Goal: Information Seeking & Learning: Compare options

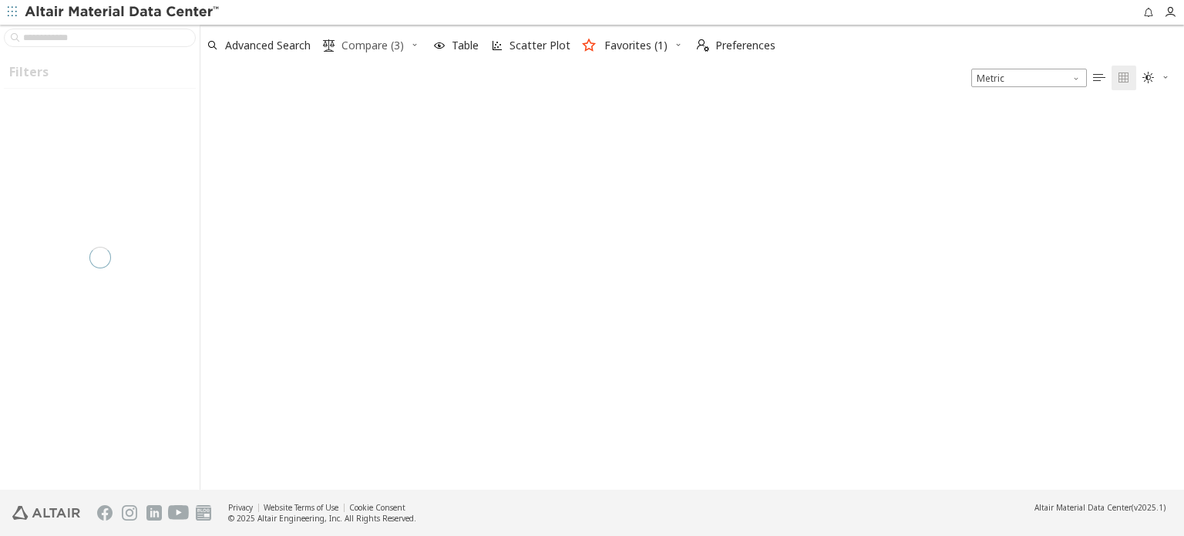
click at [362, 45] on span "Compare (3)" at bounding box center [372, 45] width 62 height 11
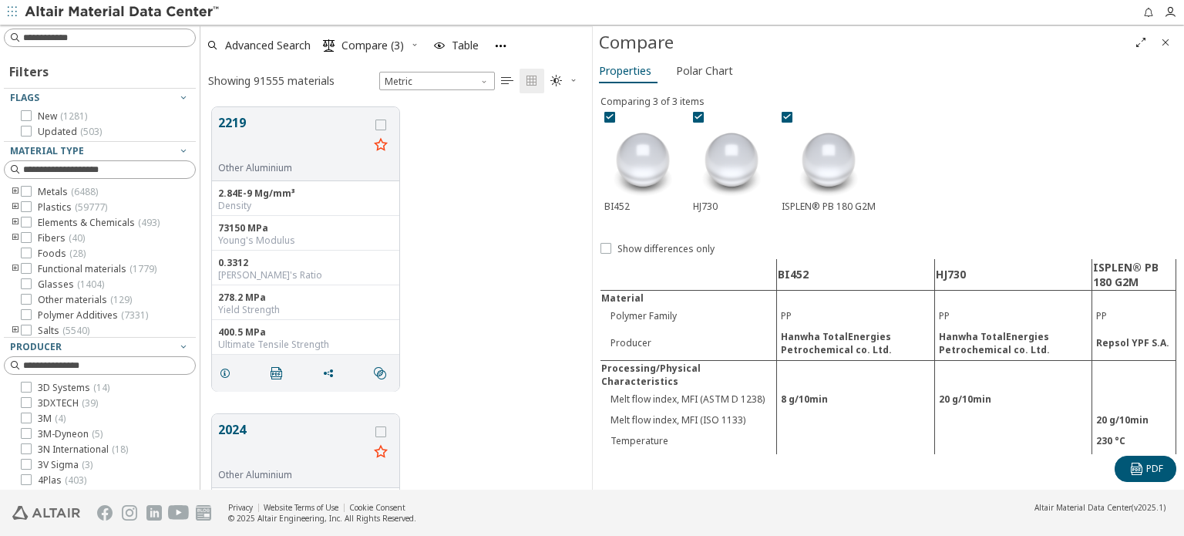
scroll to position [382, 379]
click at [613, 114] on icon at bounding box center [609, 116] width 11 height 11
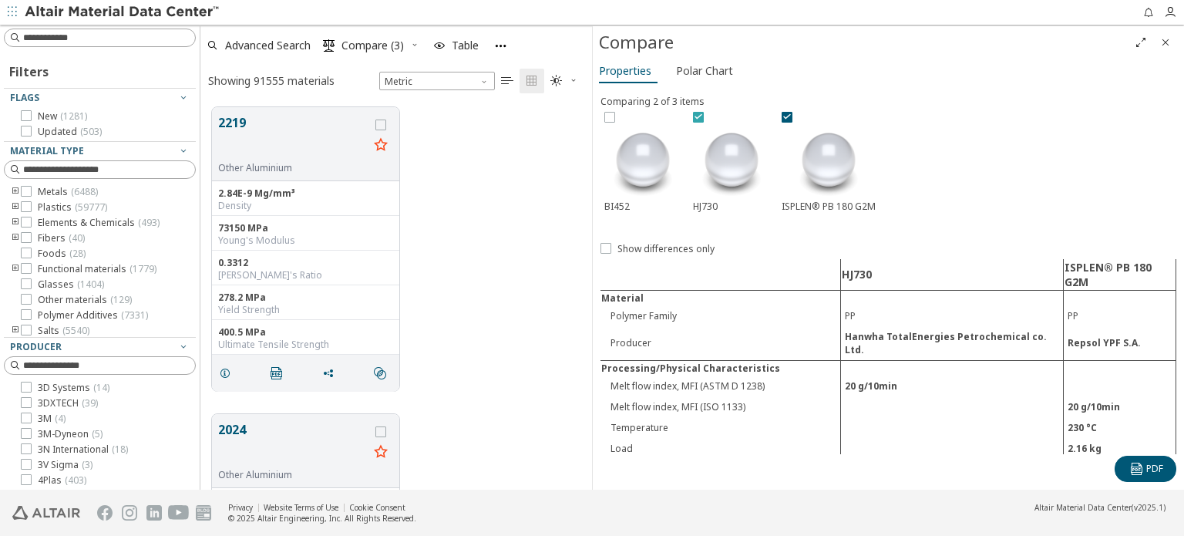
drag, startPoint x: 697, startPoint y: 115, endPoint x: 718, endPoint y: 113, distance: 21.6
click at [697, 113] on icon at bounding box center [698, 116] width 11 height 11
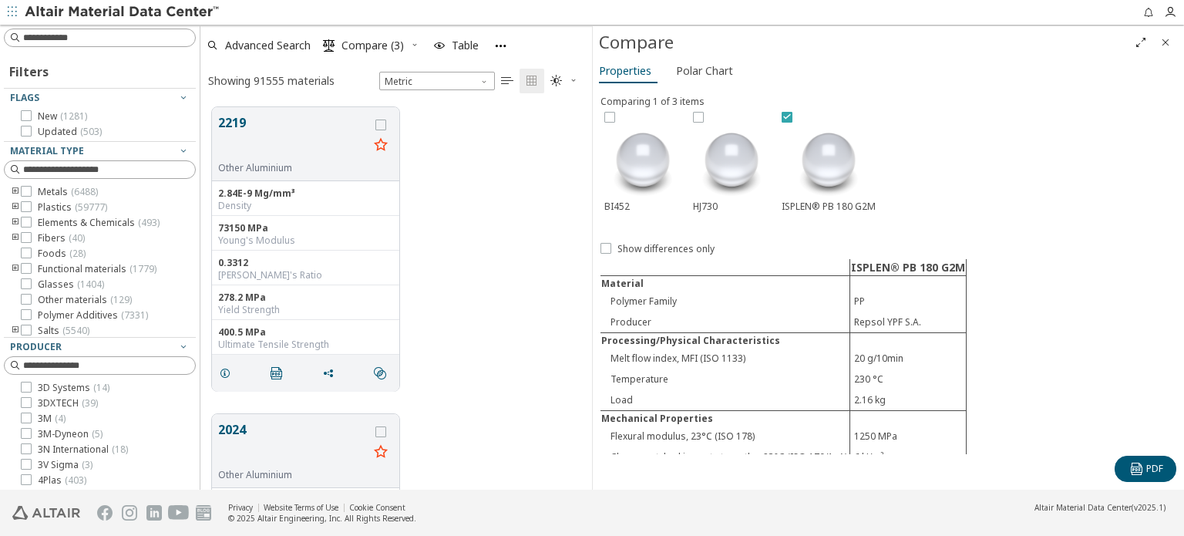
click at [782, 116] on icon at bounding box center [786, 116] width 11 height 11
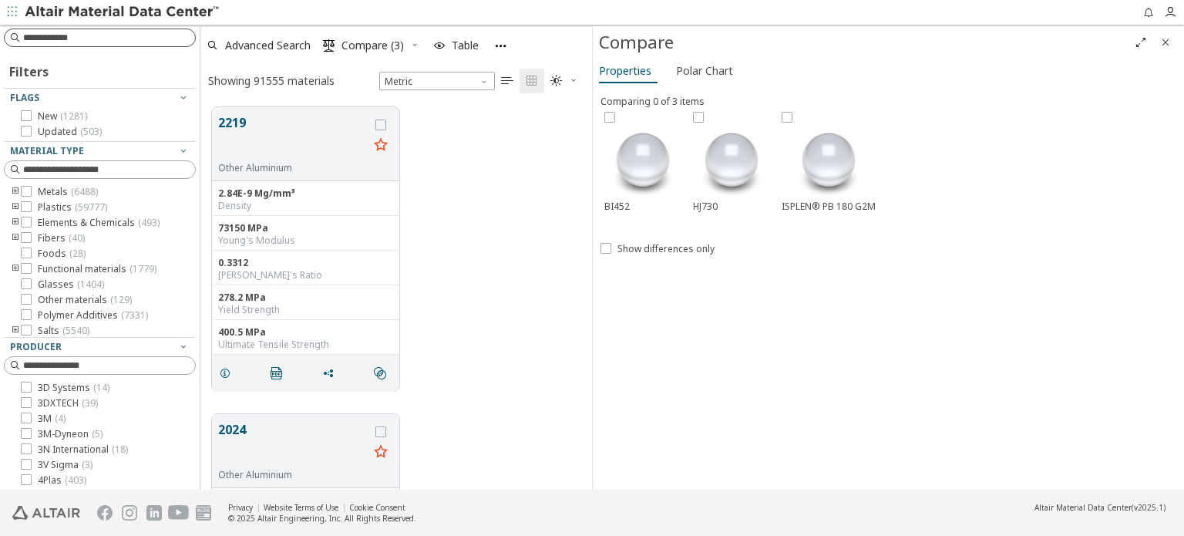
click at [55, 38] on input at bounding box center [109, 37] width 172 height 15
type input "**********"
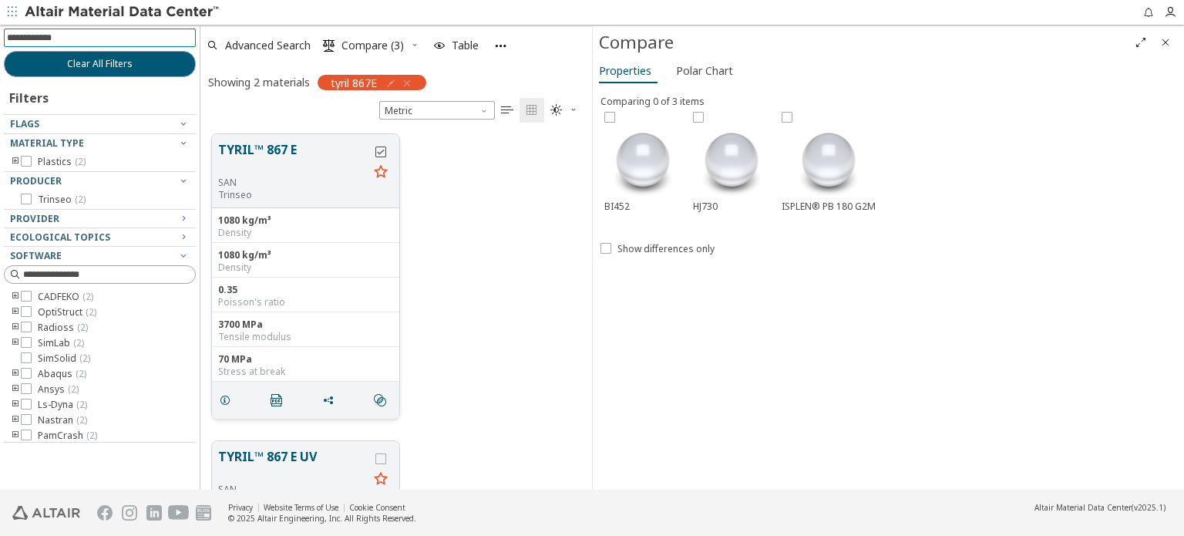
click at [382, 150] on icon "grid" at bounding box center [380, 151] width 11 height 11
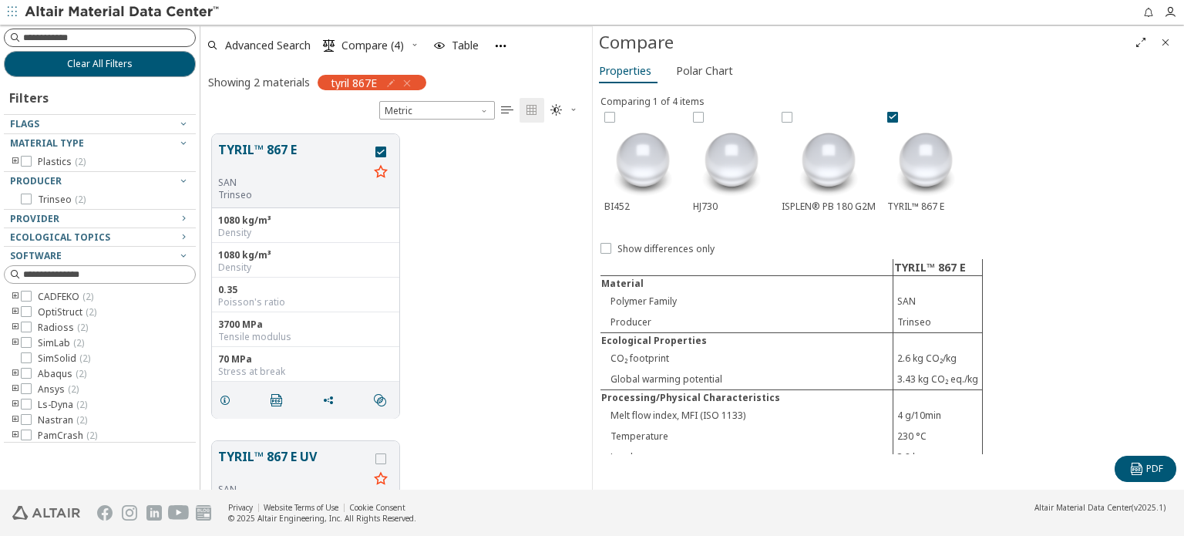
click at [89, 40] on input at bounding box center [109, 37] width 172 height 15
paste input "*********"
type input "*********"
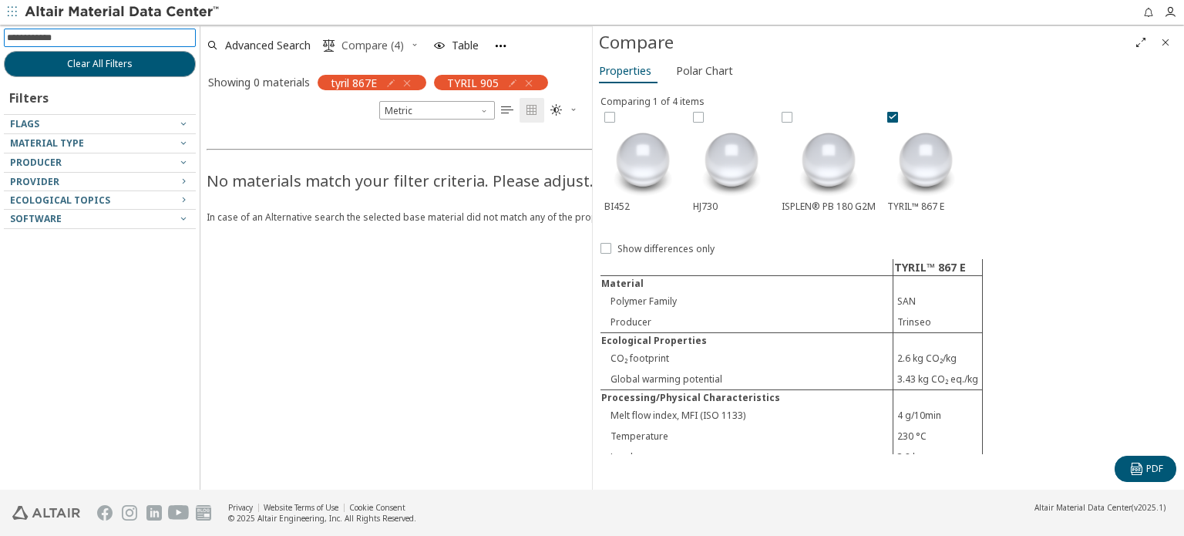
click at [385, 45] on span "Compare (4)" at bounding box center [372, 45] width 62 height 11
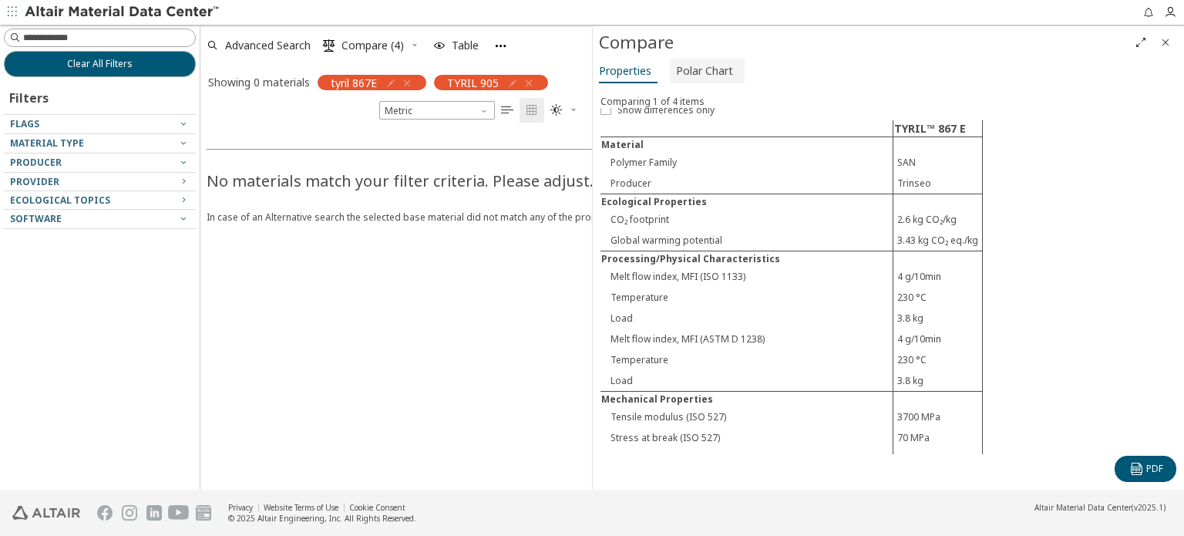
scroll to position [138, 0]
click at [496, 42] on icon "button" at bounding box center [500, 45] width 13 height 13
click at [1162, 44] on icon "Close" at bounding box center [1165, 42] width 12 height 12
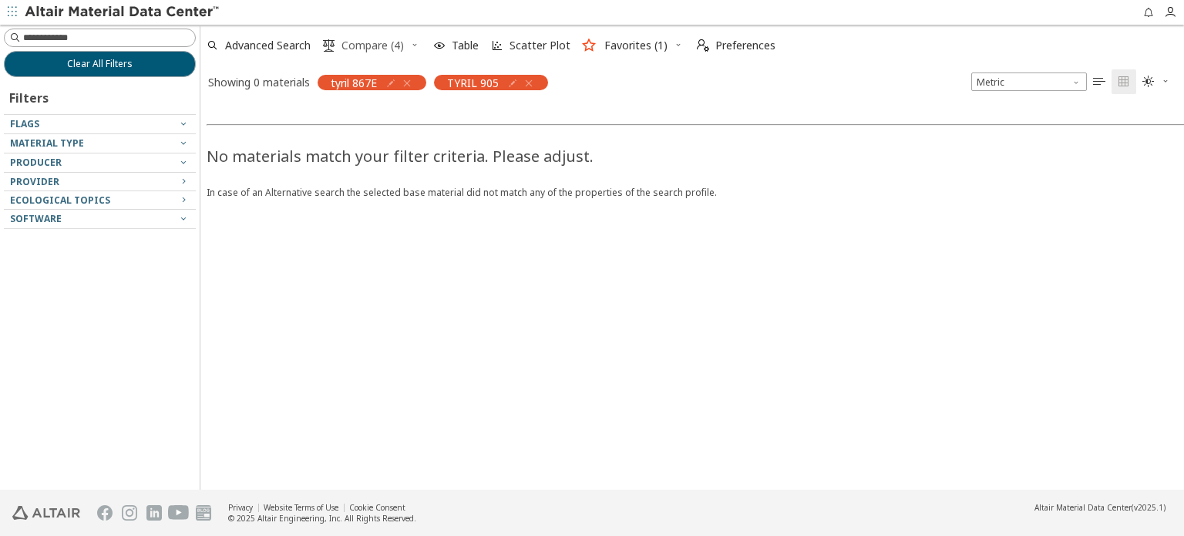
click at [354, 40] on span "Compare (4)" at bounding box center [372, 45] width 62 height 11
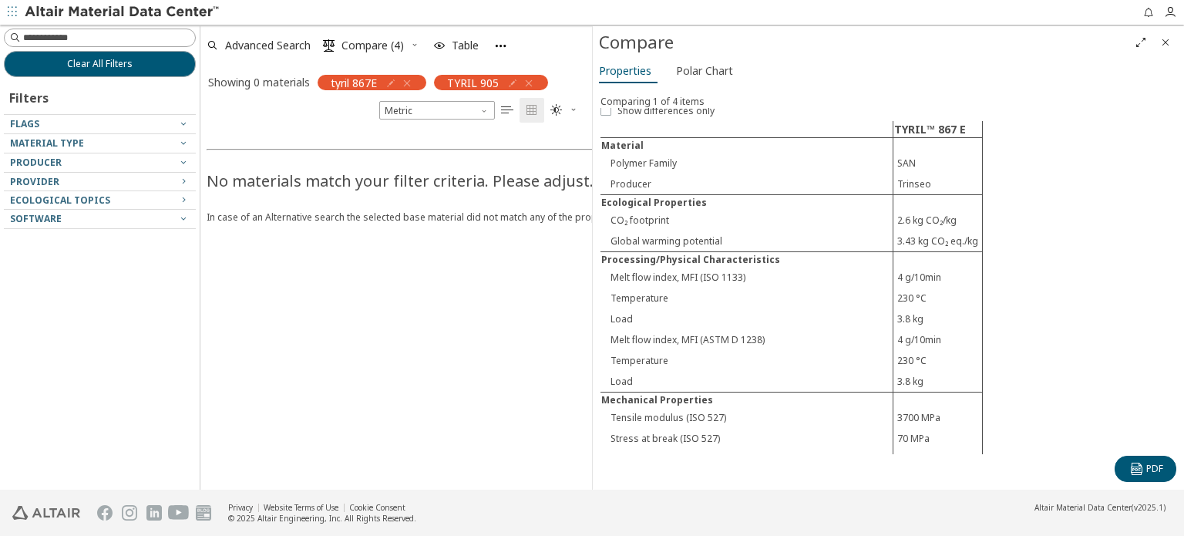
scroll to position [0, 0]
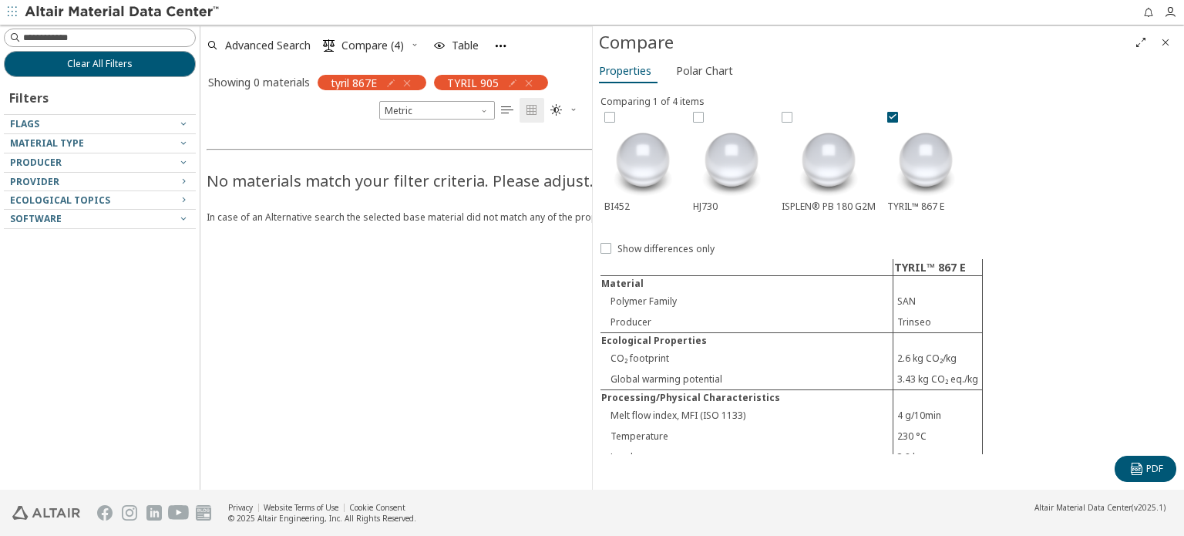
drag, startPoint x: 835, startPoint y: 166, endPoint x: 955, endPoint y: 139, distance: 122.6
click at [1043, 153] on div "BI452 HJ730 ISPLEN® PB 180 G2M TYRIL™ 867 E" at bounding box center [888, 173] width 576 height 131
click at [888, 113] on icon at bounding box center [892, 116] width 11 height 11
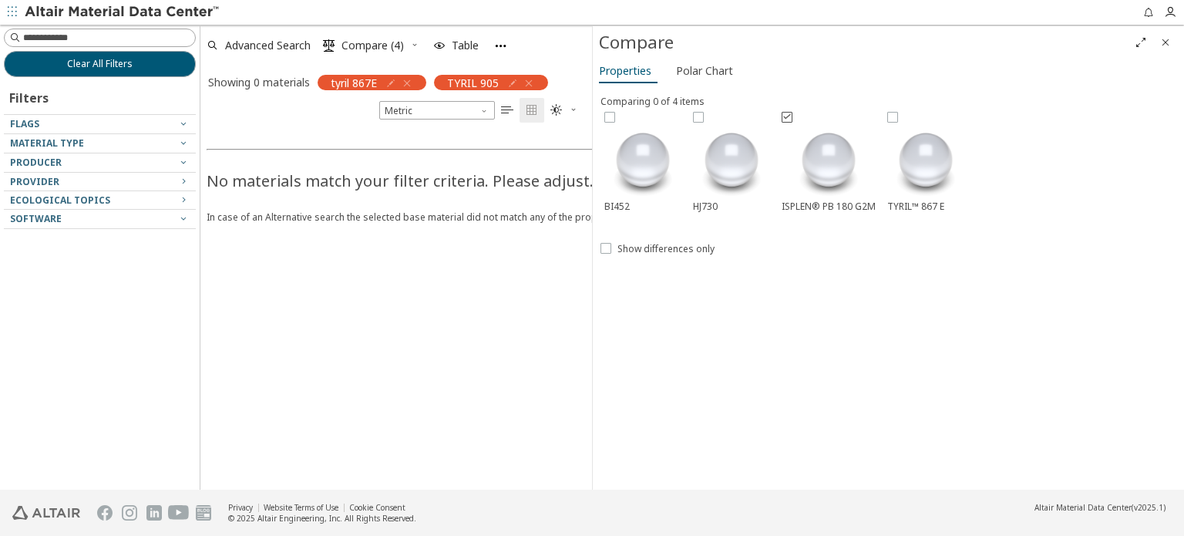
click at [795, 119] on label at bounding box center [788, 117] width 14 height 11
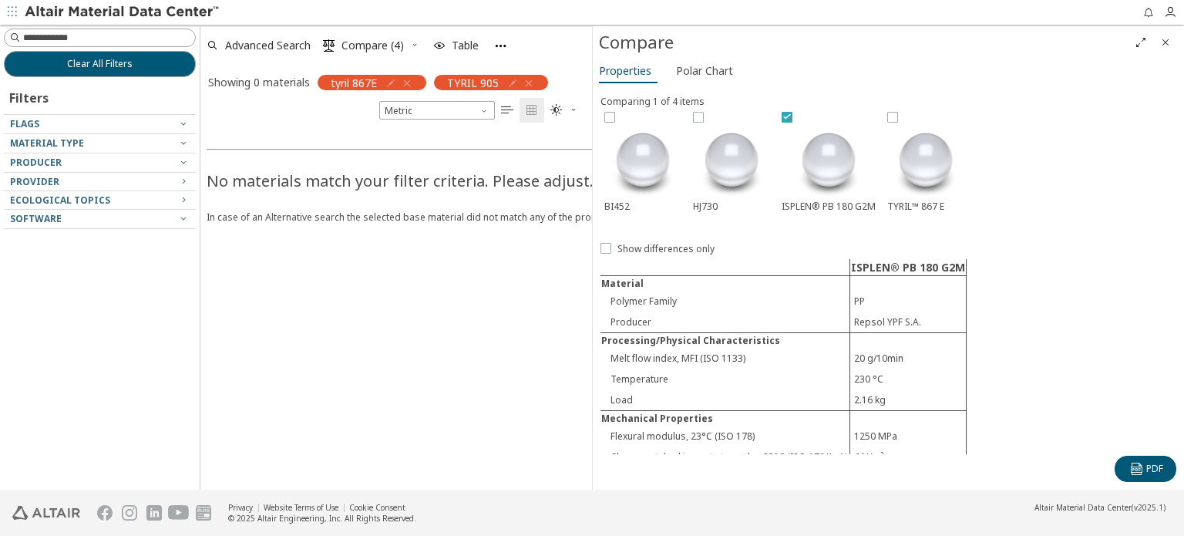
click at [795, 119] on label at bounding box center [788, 117] width 14 height 11
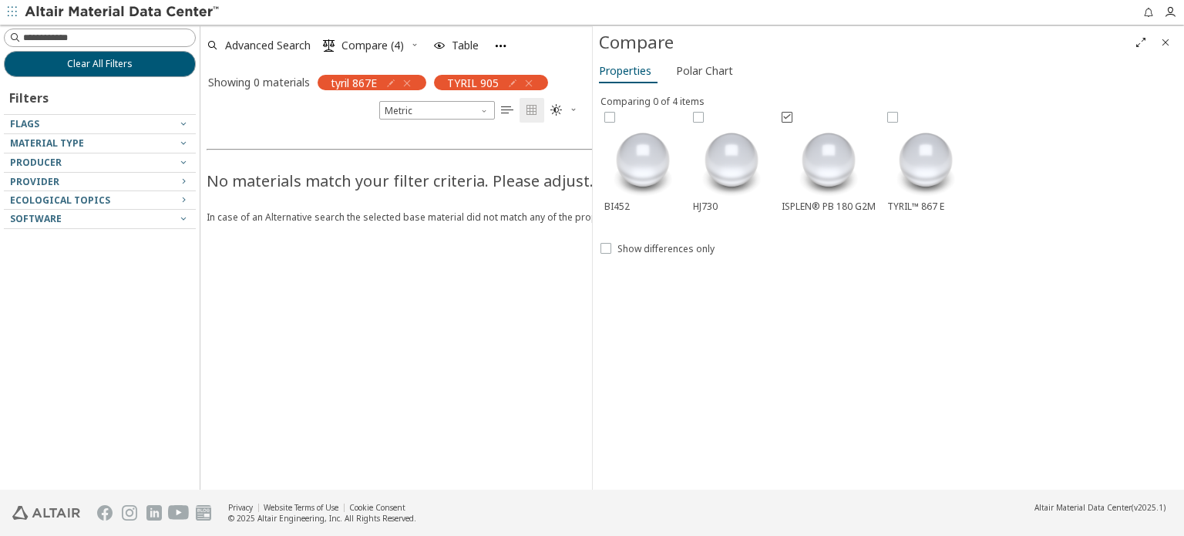
click at [795, 119] on label at bounding box center [788, 117] width 14 height 11
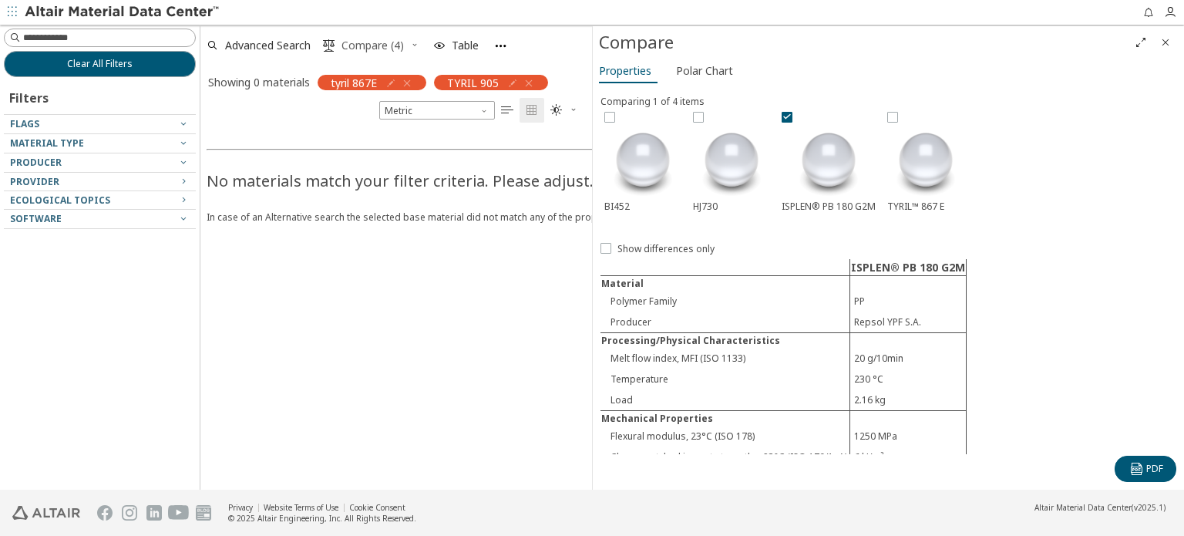
click at [374, 42] on span "Compare (4)" at bounding box center [372, 45] width 62 height 11
click at [1171, 14] on icon "button" at bounding box center [1170, 12] width 12 height 12
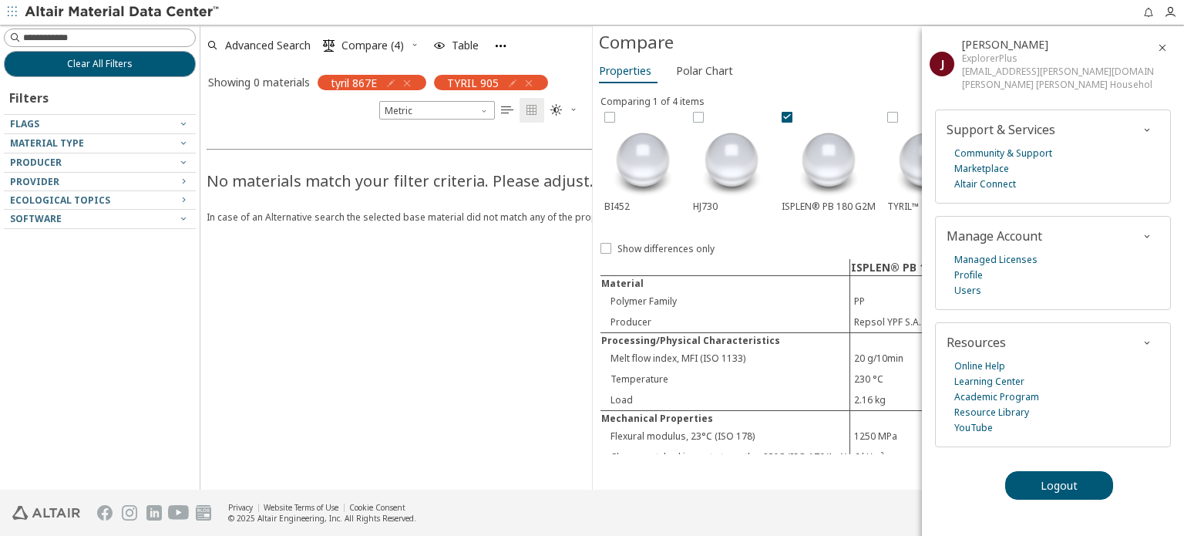
click at [432, 249] on div "No materials match your filter criteria. Please adjust. In case of an Alternati…" at bounding box center [792, 306] width 1184 height 367
click at [530, 78] on icon "button" at bounding box center [529, 83] width 12 height 12
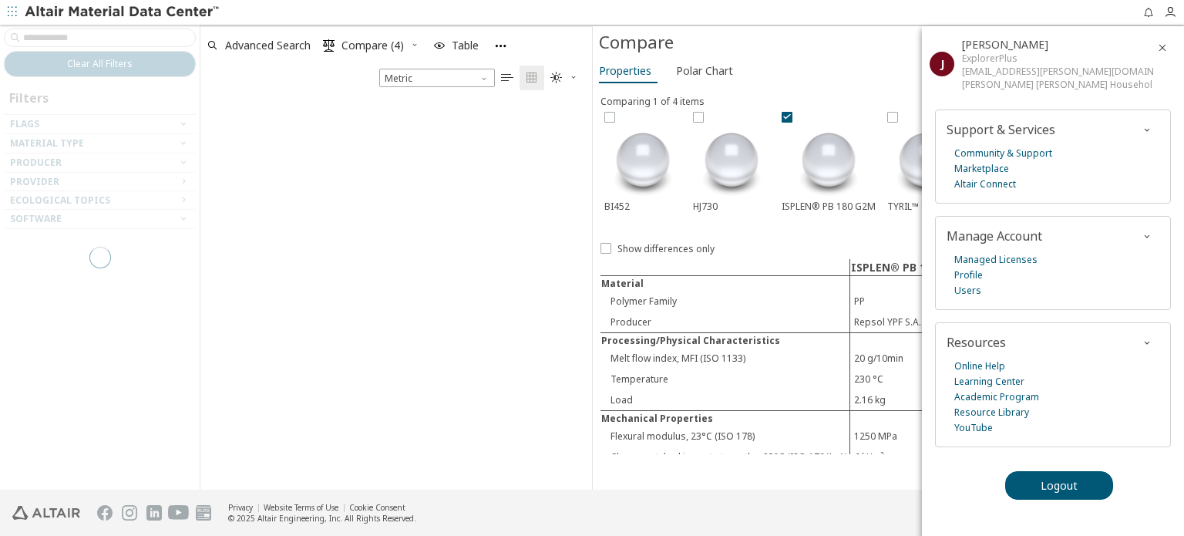
click at [156, 39] on div at bounding box center [100, 257] width 200 height 465
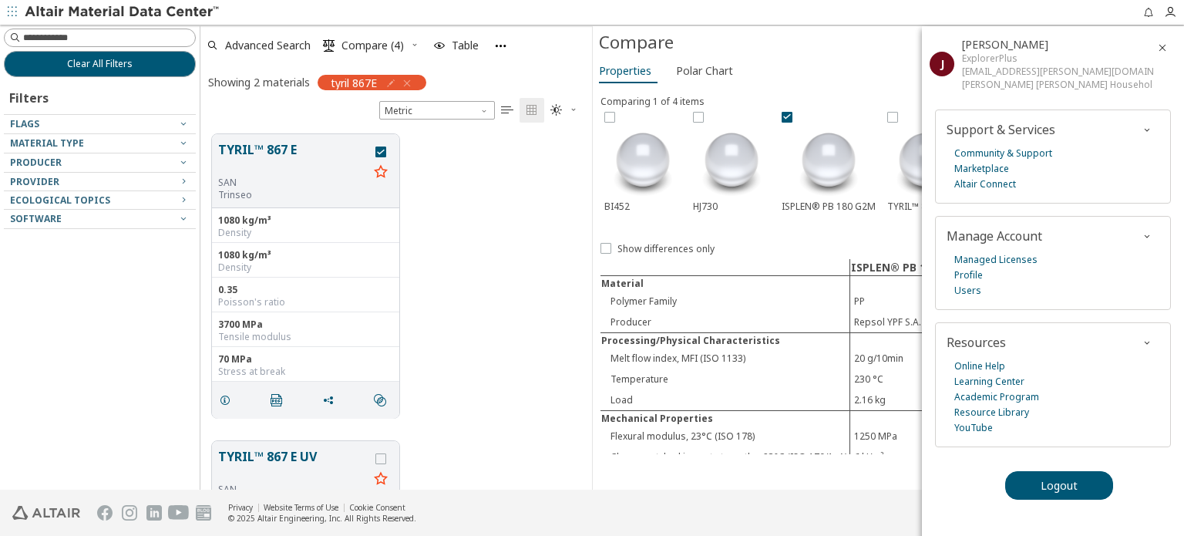
scroll to position [356, 379]
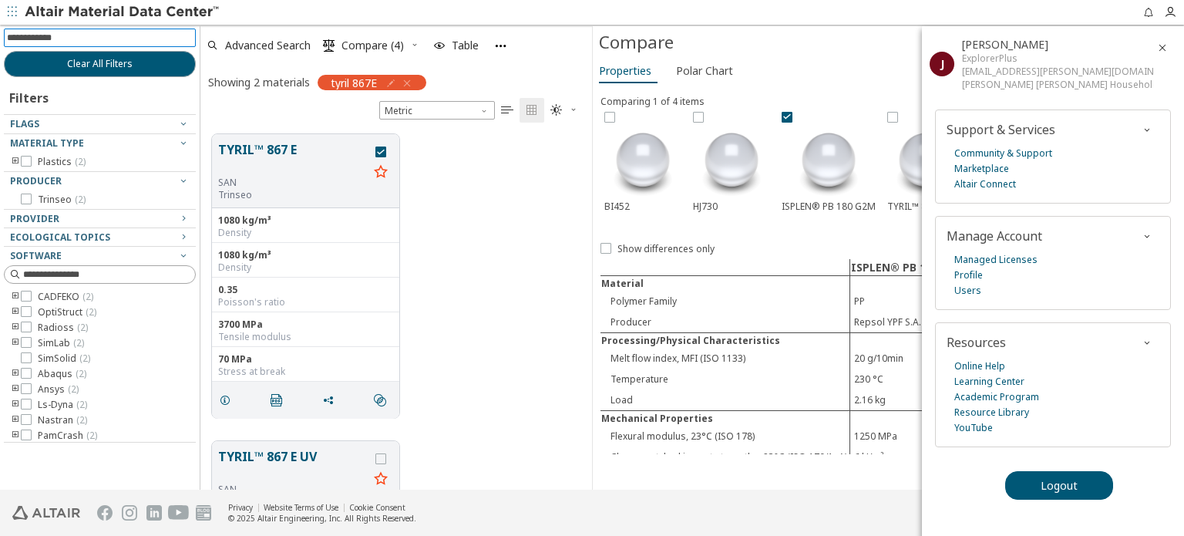
click at [160, 40] on input at bounding box center [101, 37] width 189 height 17
type input "*****"
click at [410, 79] on icon "button" at bounding box center [407, 83] width 12 height 12
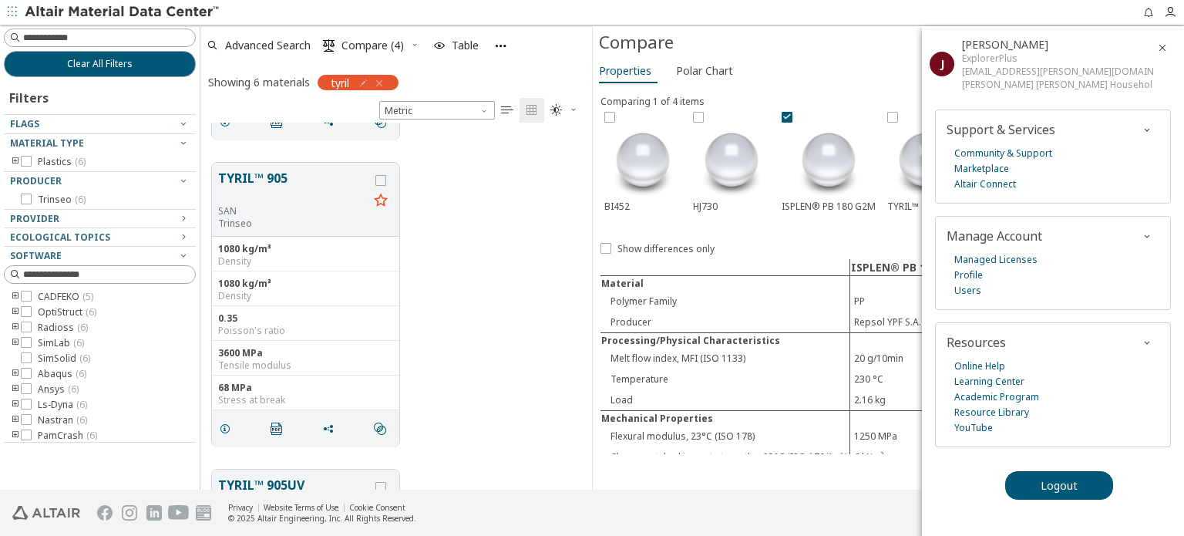
scroll to position [1164, 0]
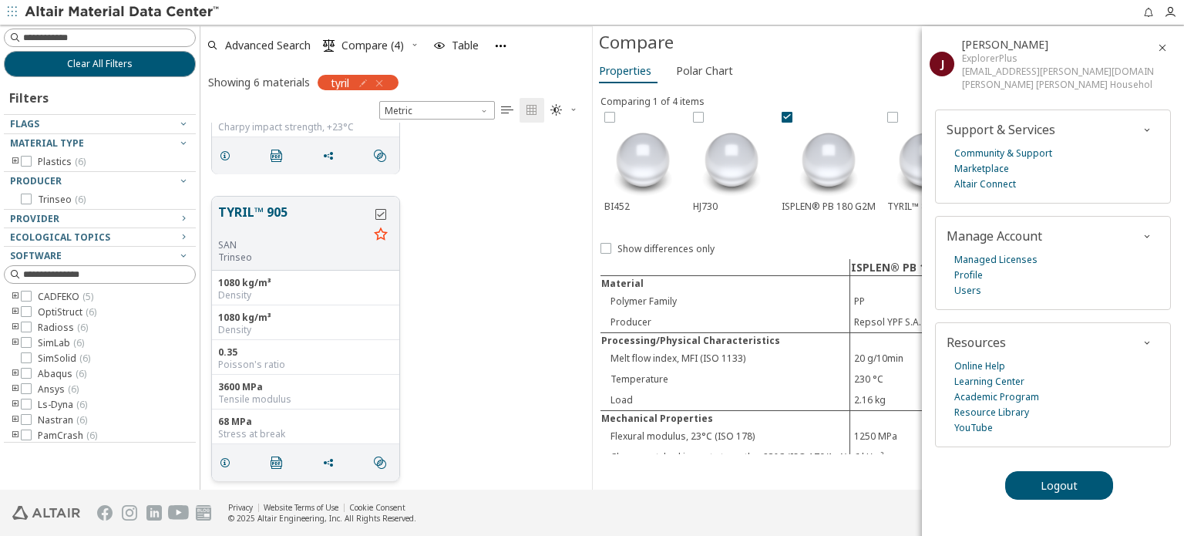
click at [382, 210] on icon "grid" at bounding box center [380, 214] width 11 height 11
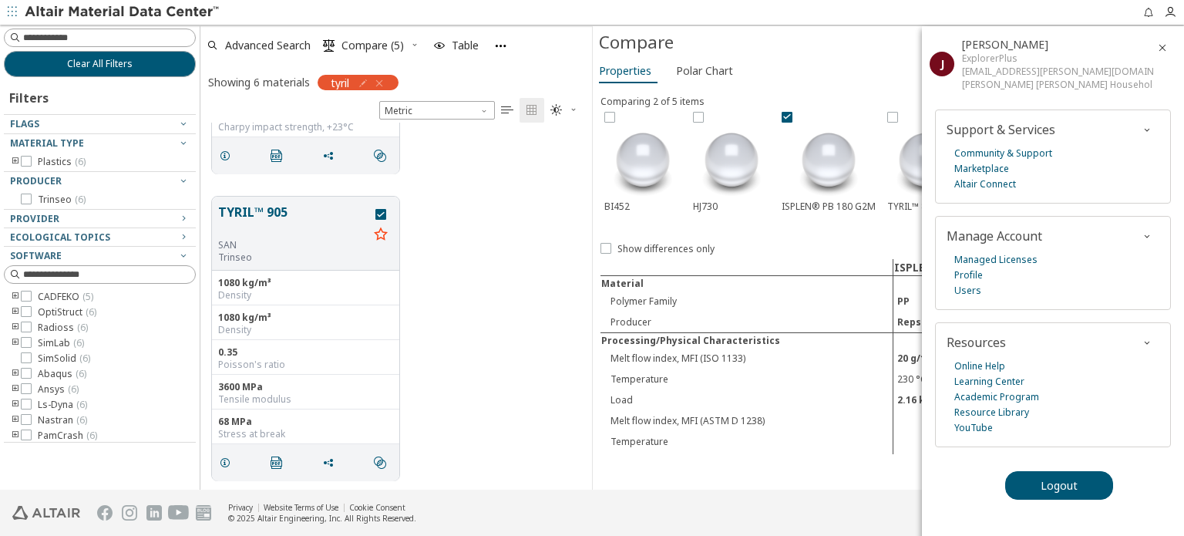
click at [1164, 47] on icon "button" at bounding box center [1162, 48] width 12 height 12
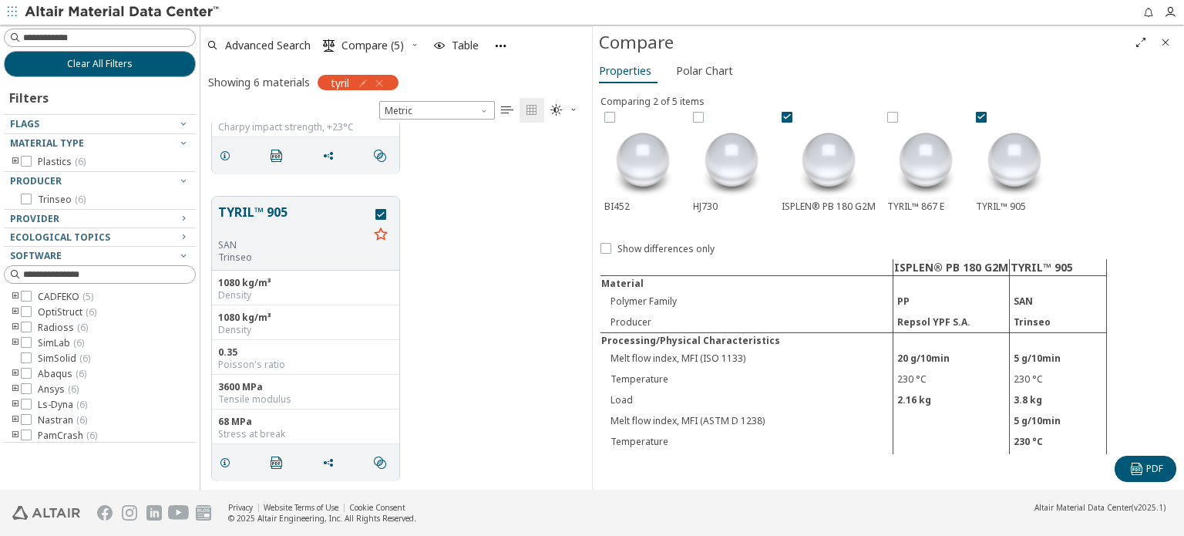
click at [883, 116] on div "TYRIL™ 867 E" at bounding box center [925, 162] width 85 height 109
click at [888, 116] on icon at bounding box center [892, 116] width 11 height 11
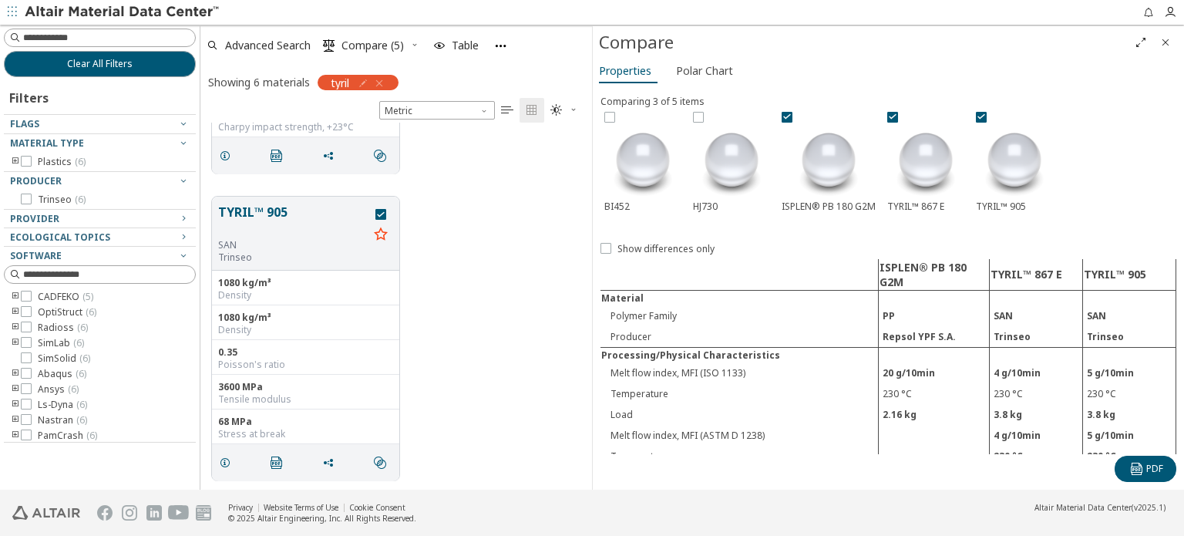
click at [778, 118] on div "ISPLEN® PB 180 G2M" at bounding box center [829, 162] width 102 height 109
click at [782, 113] on icon at bounding box center [786, 116] width 11 height 11
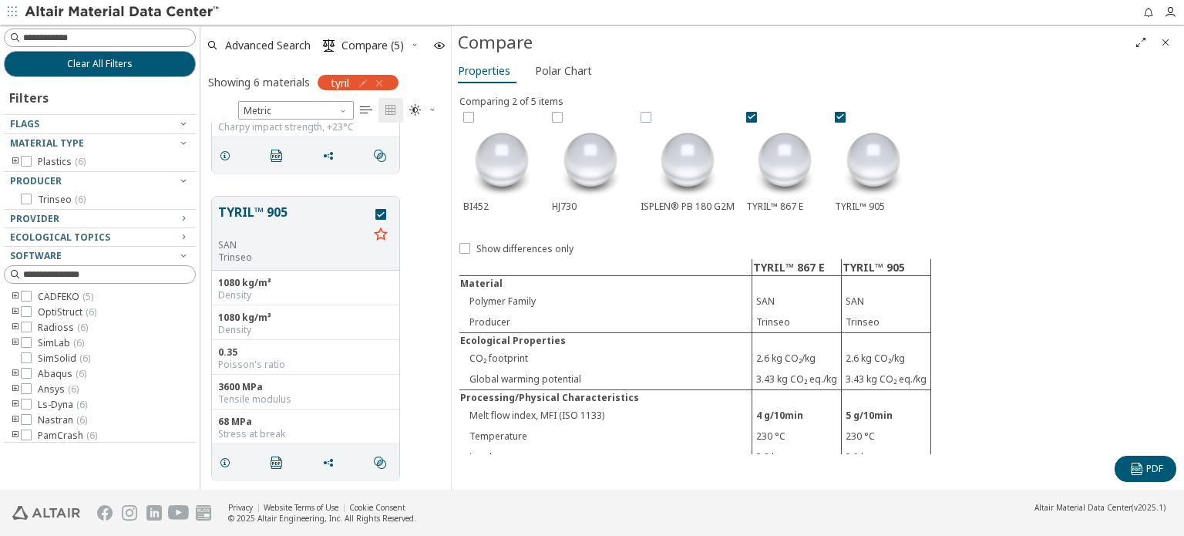
scroll to position [12, 12]
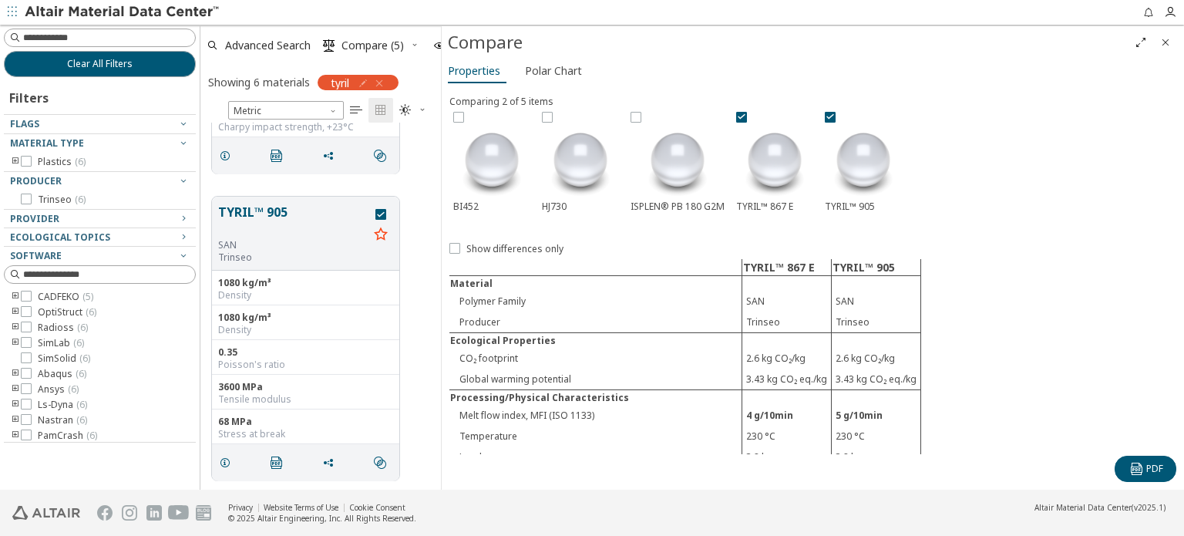
drag, startPoint x: 589, startPoint y: 295, endPoint x: 438, endPoint y: 288, distance: 151.2
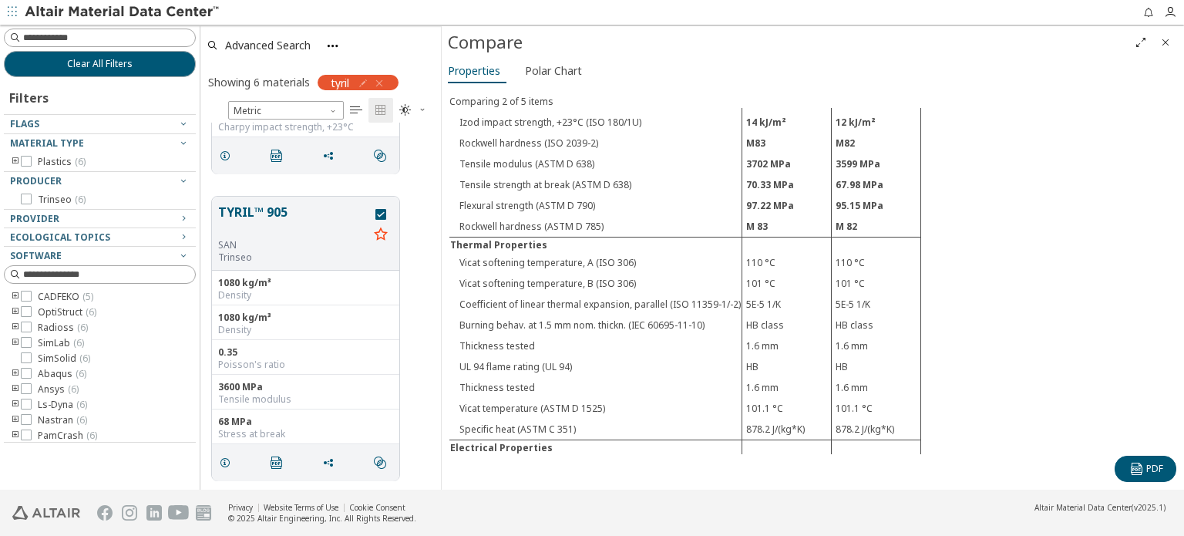
scroll to position [539, 0]
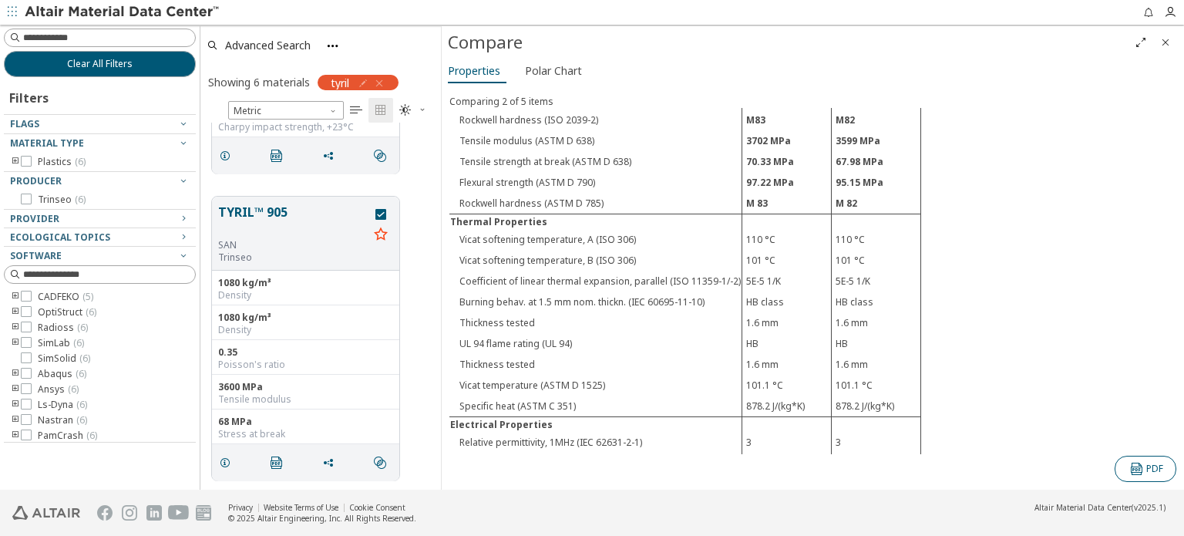
click at [1137, 461] on button " PDF" at bounding box center [1145, 468] width 62 height 26
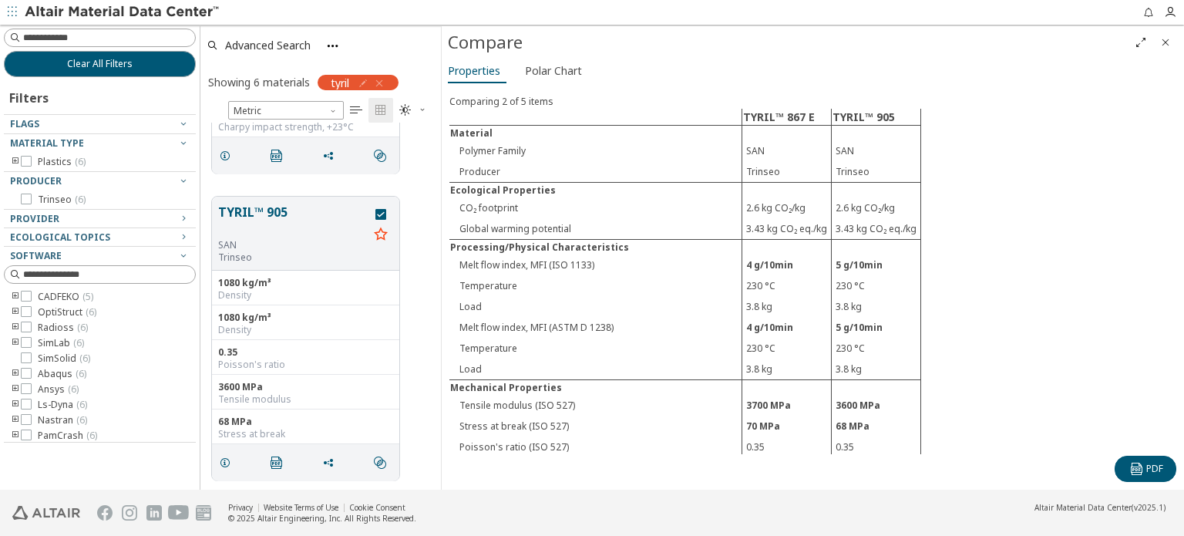
scroll to position [154, 0]
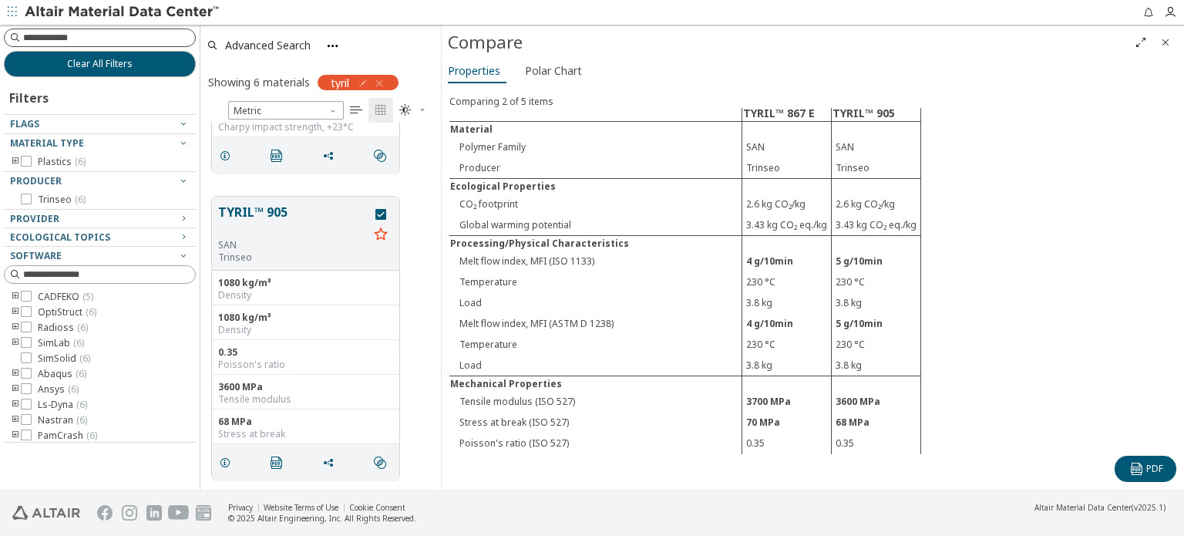
click at [97, 42] on input at bounding box center [109, 37] width 172 height 15
type input "******"
click at [114, 35] on input at bounding box center [109, 37] width 172 height 15
paste input "**********"
type input "**********"
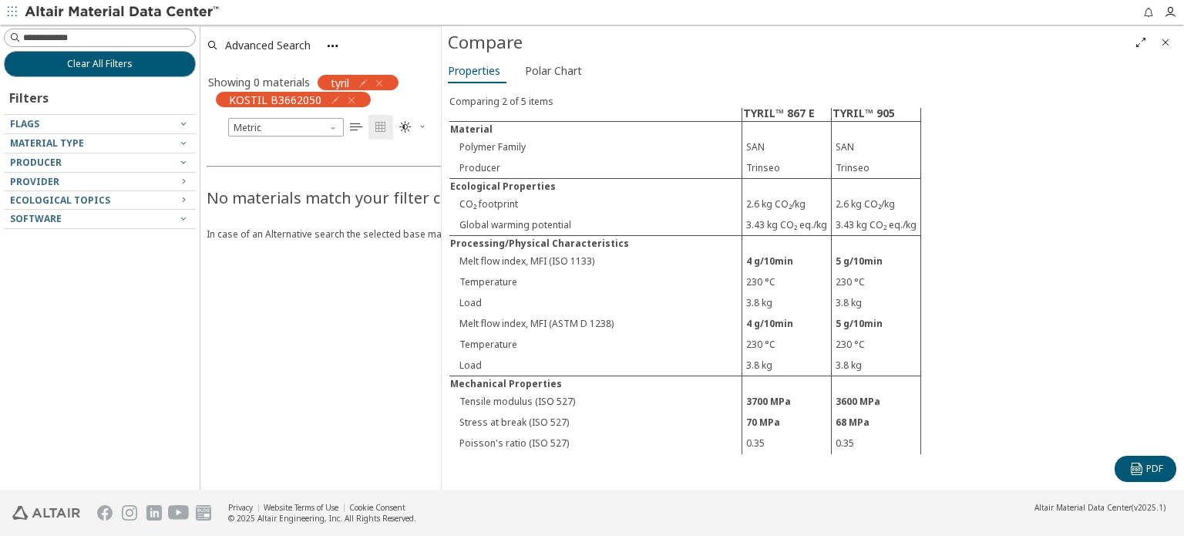
click at [384, 82] on icon "button" at bounding box center [379, 83] width 12 height 12
click at [119, 39] on input at bounding box center [101, 37] width 189 height 17
paste input "**********"
click at [59, 44] on input "**********" at bounding box center [89, 37] width 164 height 17
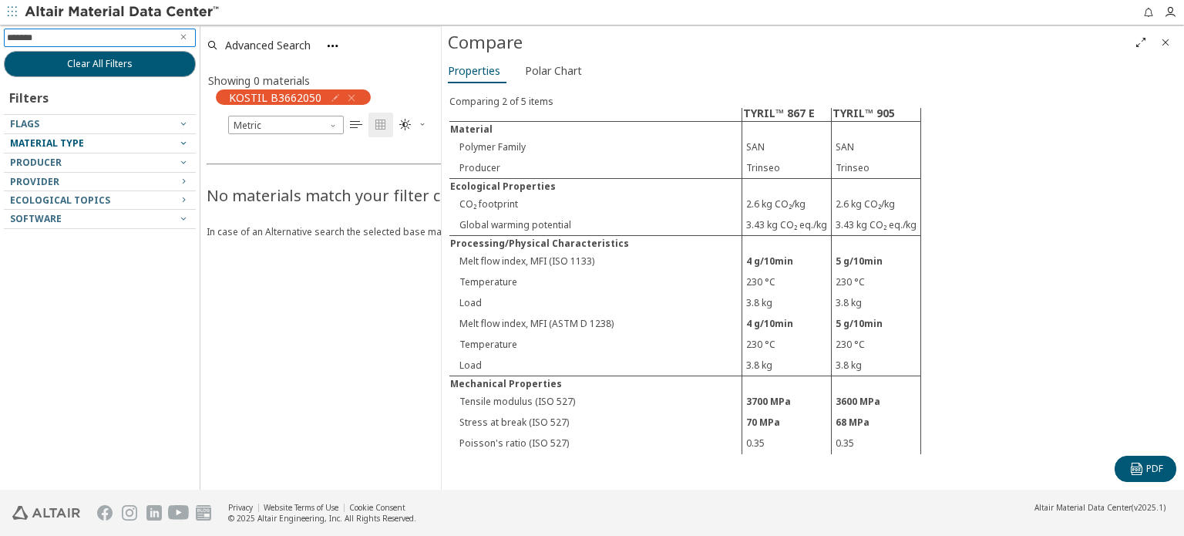
type input "******"
click at [180, 141] on icon "button" at bounding box center [183, 142] width 12 height 12
click at [182, 140] on icon "button" at bounding box center [183, 142] width 12 height 12
click at [183, 139] on icon "button" at bounding box center [183, 142] width 12 height 12
click at [349, 95] on icon "button" at bounding box center [351, 98] width 12 height 12
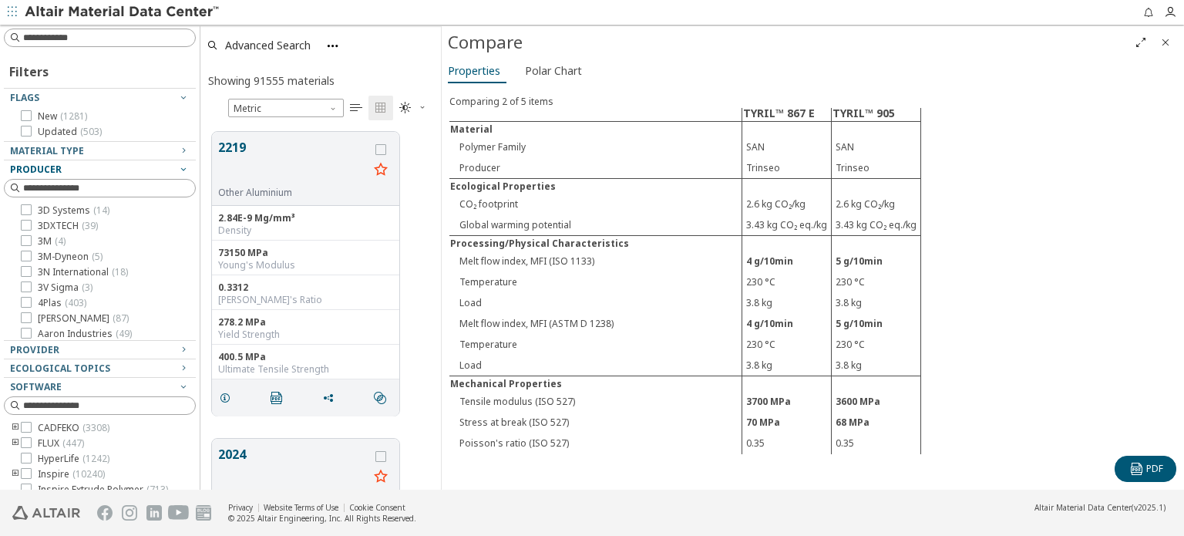
scroll to position [358, 228]
click at [177, 149] on icon "button" at bounding box center [183, 150] width 12 height 12
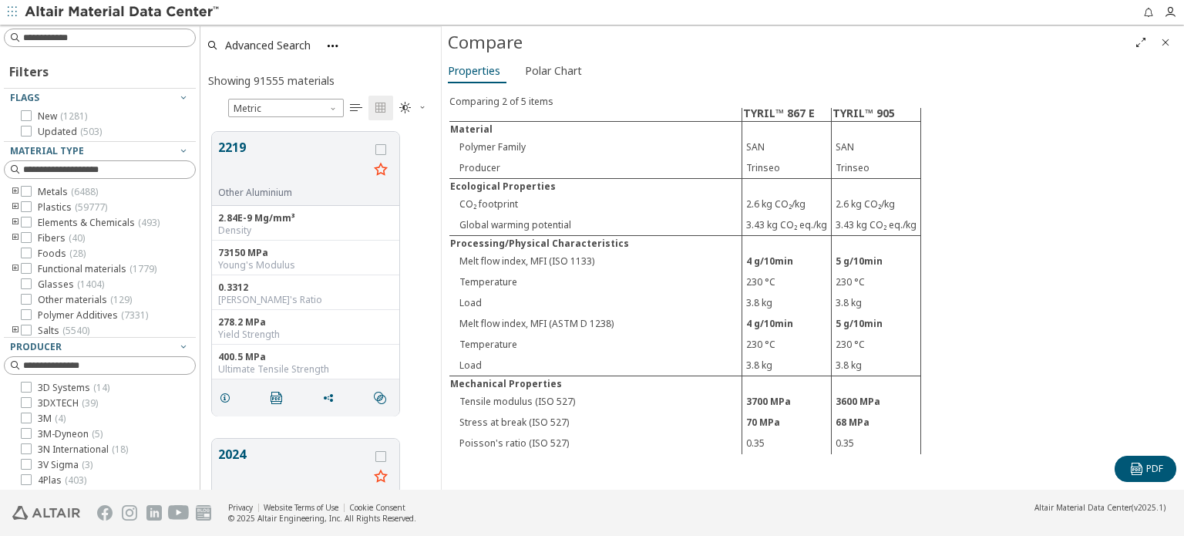
click at [13, 207] on icon "toogle group" at bounding box center [15, 207] width 11 height 12
click at [39, 221] on icon "toogle group" at bounding box center [38, 223] width 11 height 12
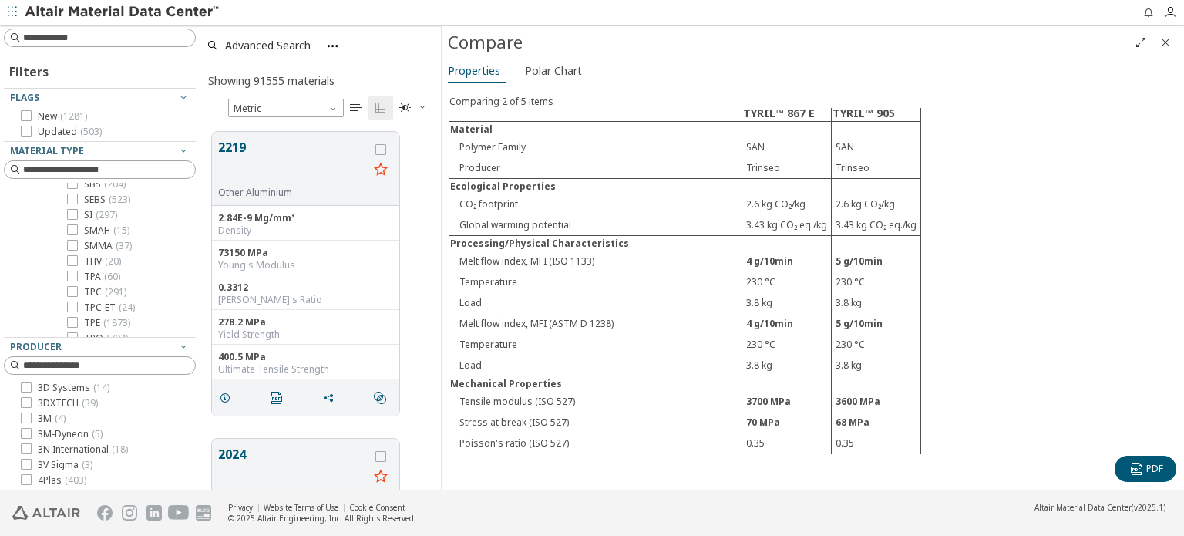
scroll to position [2158, 0]
click at [78, 213] on label "SAN ( 169 )" at bounding box center [97, 207] width 60 height 12
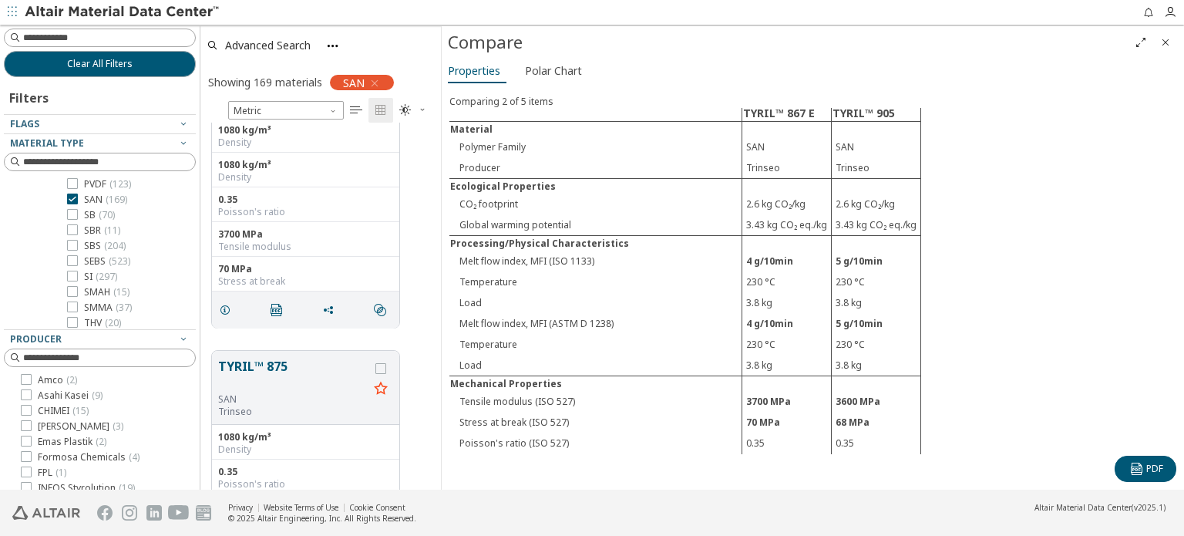
scroll to position [50504, 0]
